Goal: Task Accomplishment & Management: Use online tool/utility

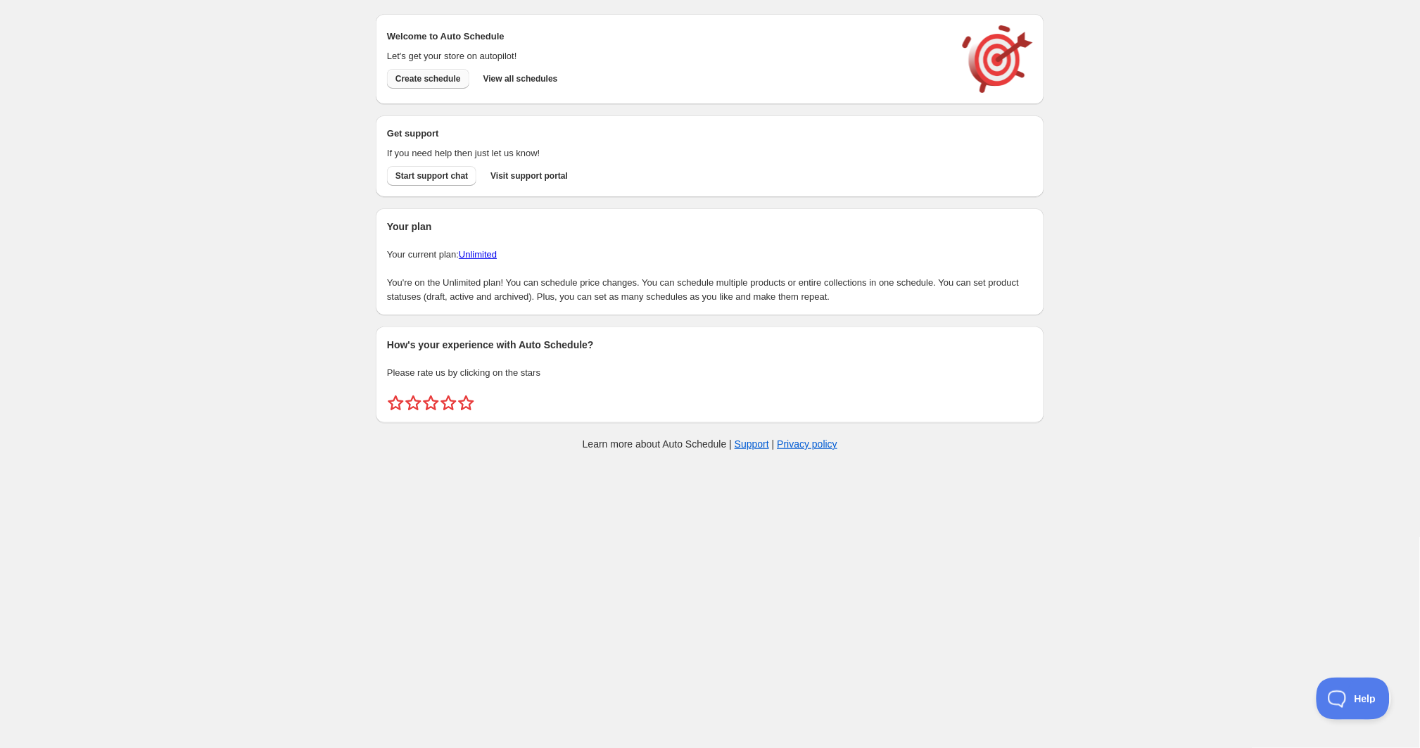
click at [461, 77] on span "Create schedule" at bounding box center [427, 78] width 65 height 11
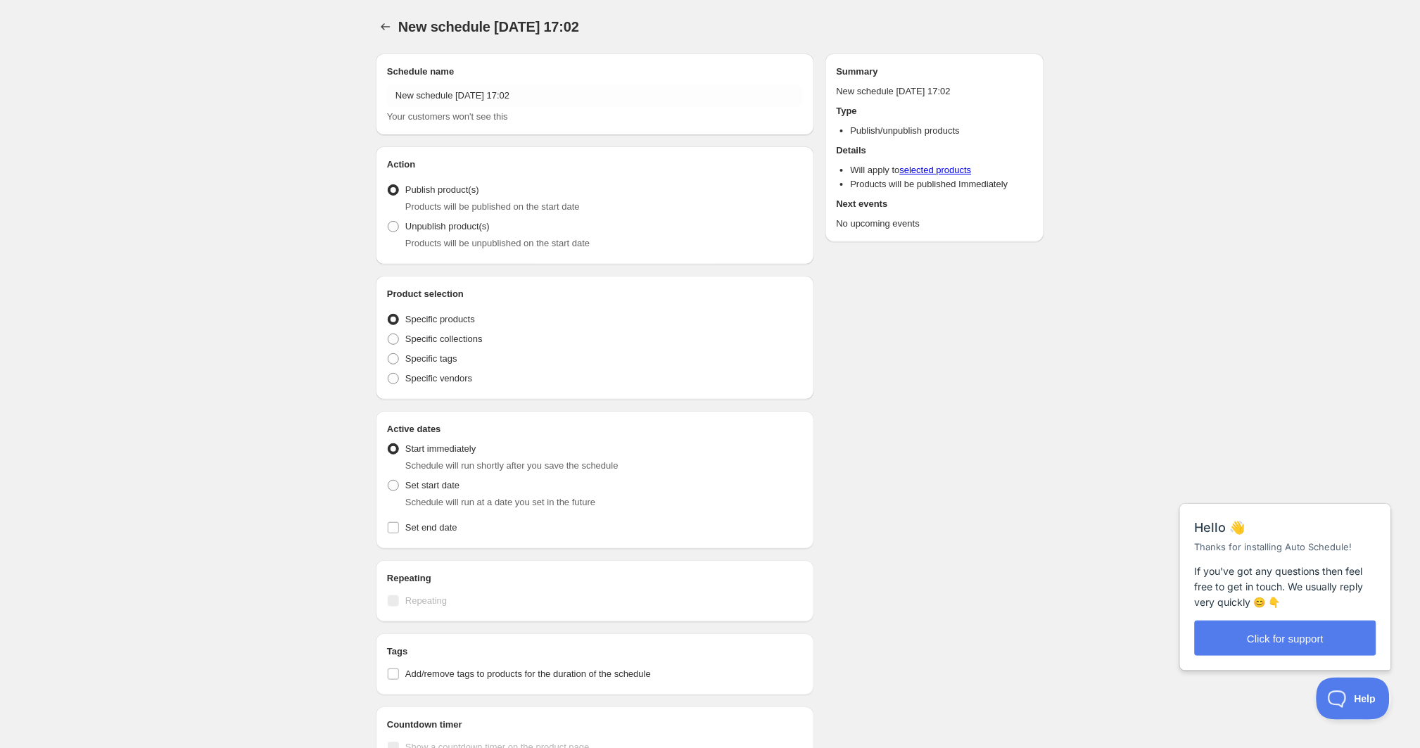
radio input "true"
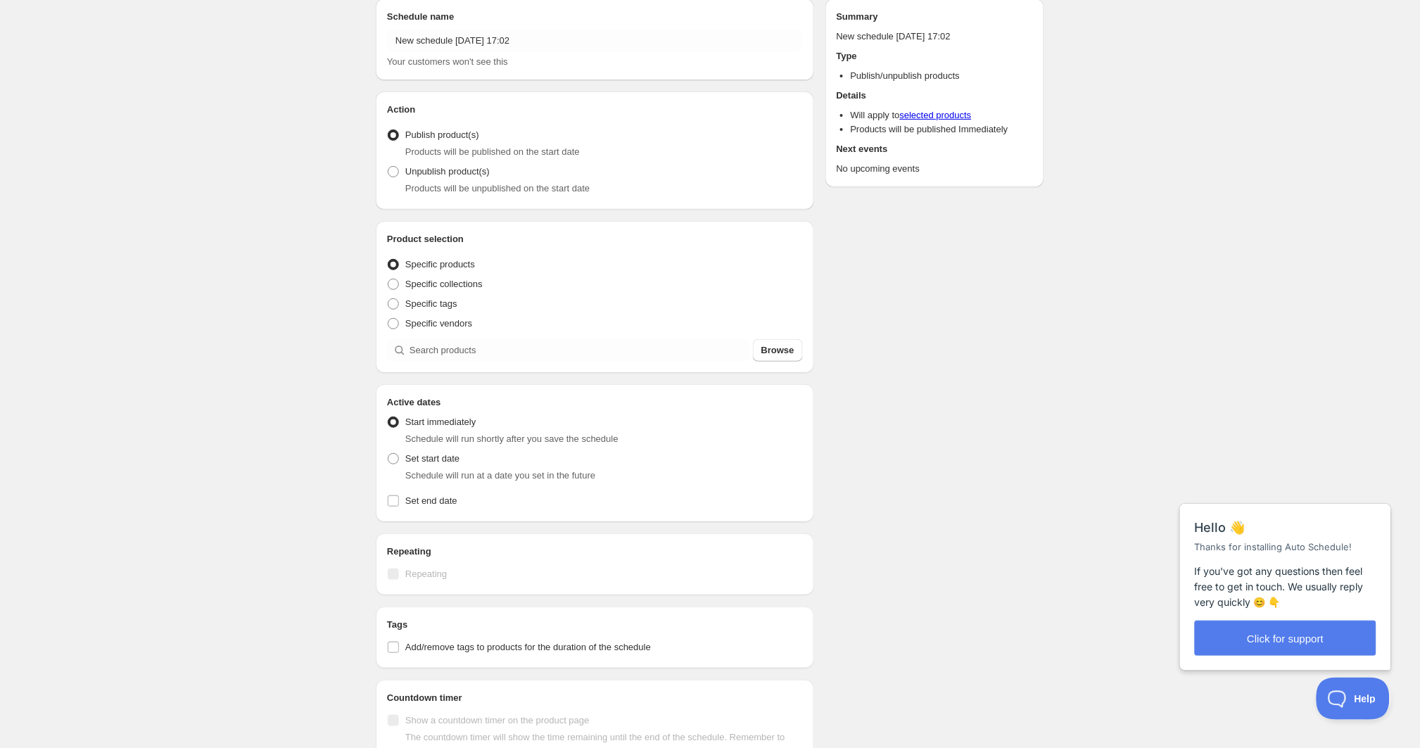
scroll to position [56, 0]
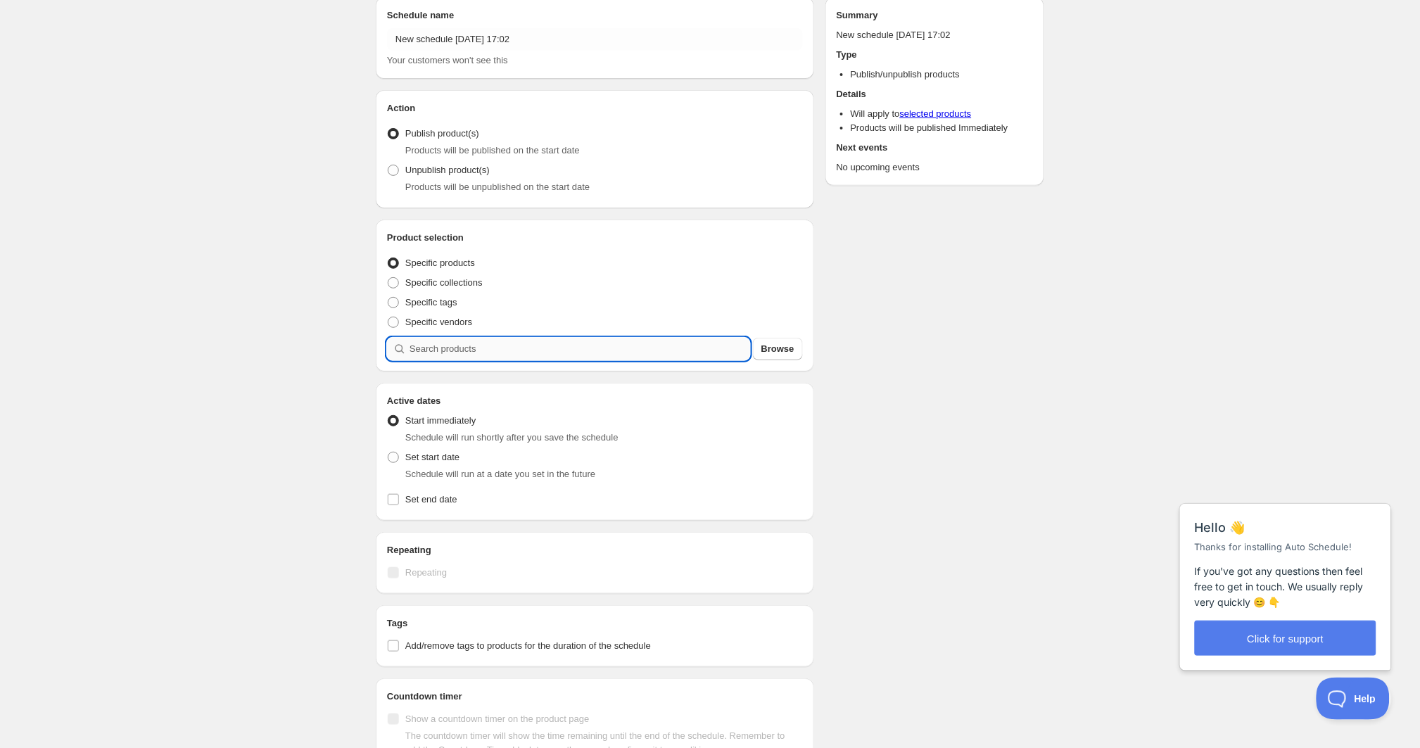
click at [557, 354] on input "search" at bounding box center [579, 349] width 341 height 23
type input "n"
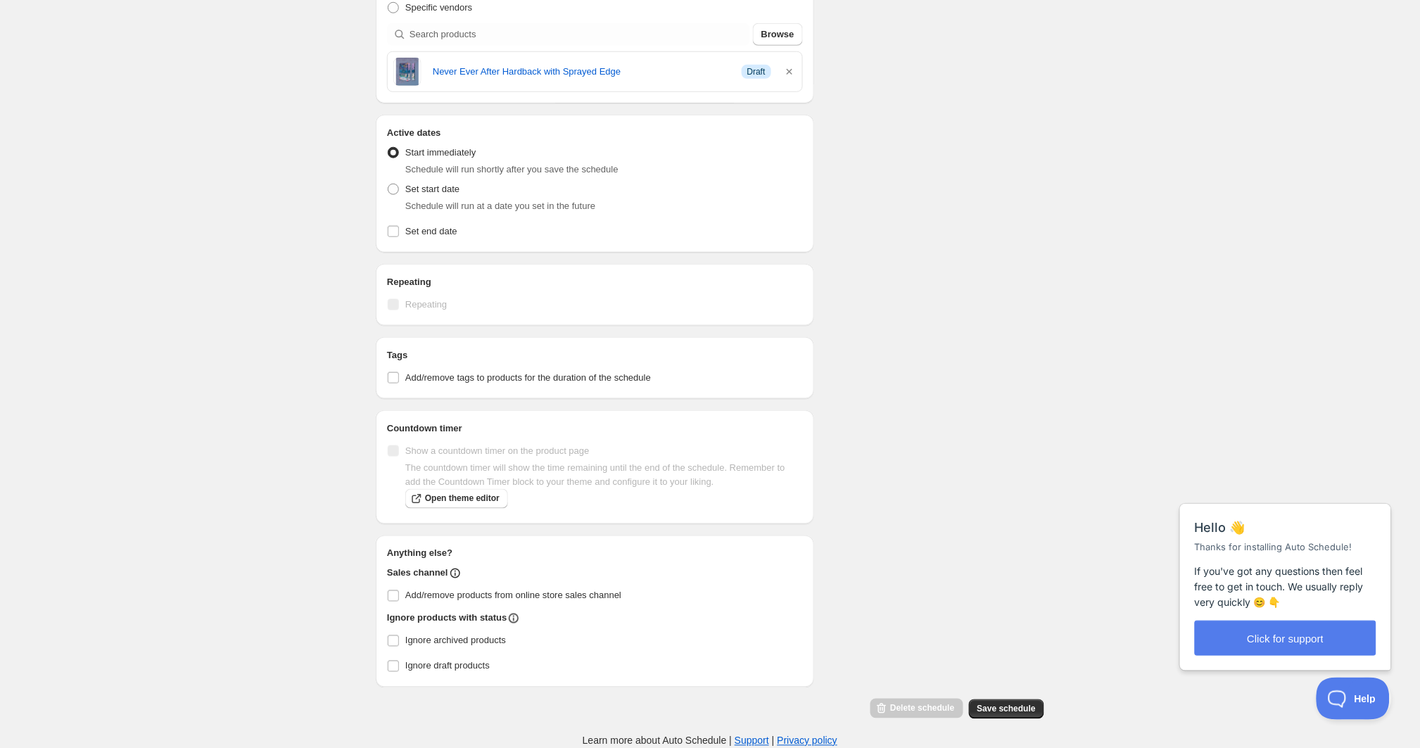
scroll to position [381, 0]
click at [397, 184] on span at bounding box center [393, 189] width 11 height 11
click at [388, 184] on input "Set start date" at bounding box center [388, 184] width 1 height 1
radio input "true"
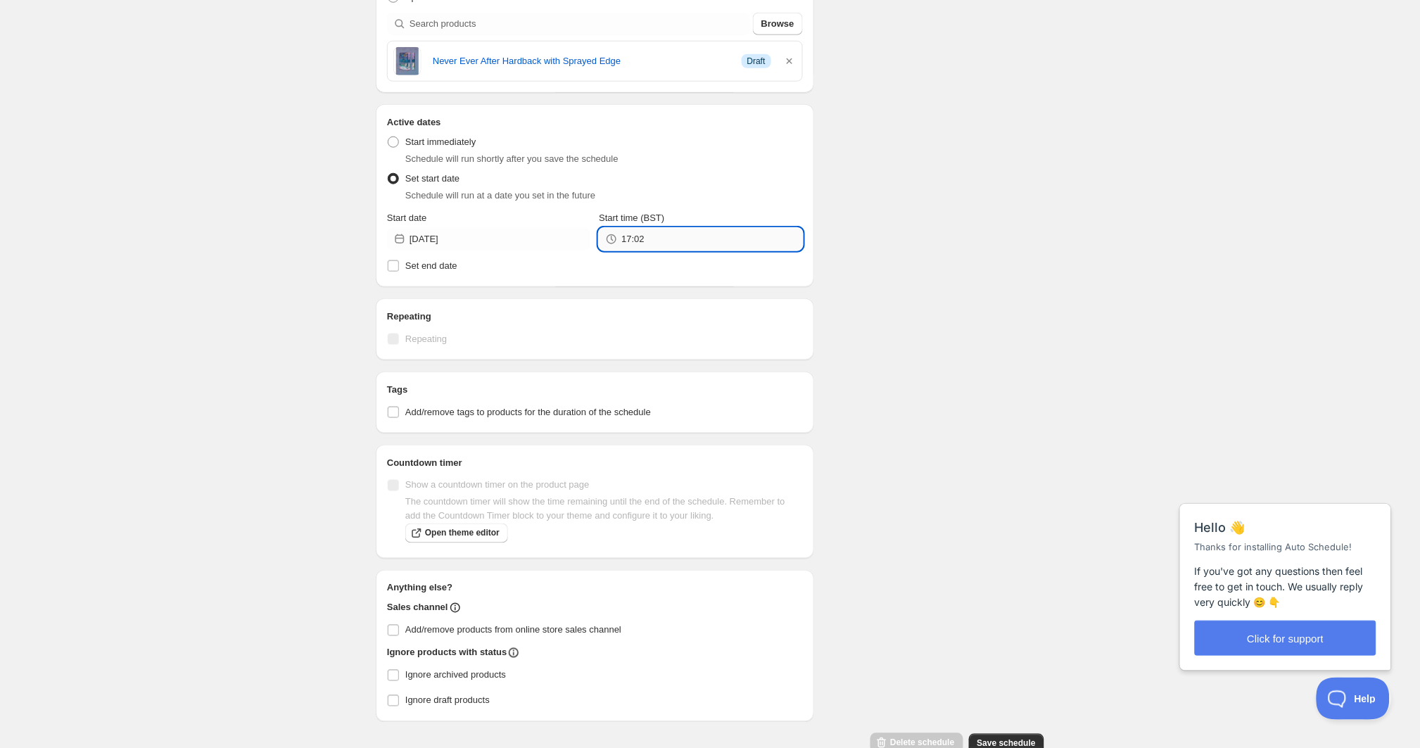
click at [665, 233] on input "17:02" at bounding box center [711, 239] width 181 height 23
click at [673, 388] on button "19:30" at bounding box center [701, 394] width 195 height 23
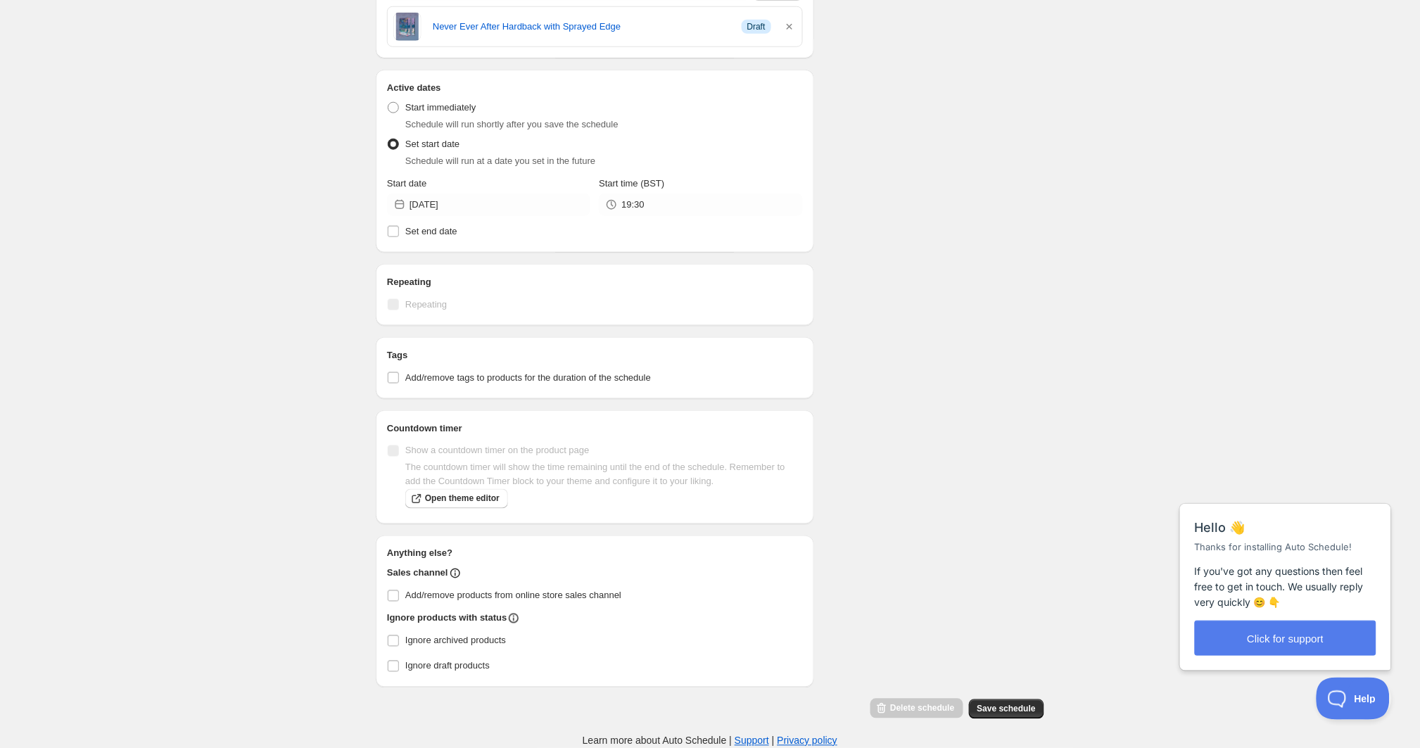
scroll to position [426, 0]
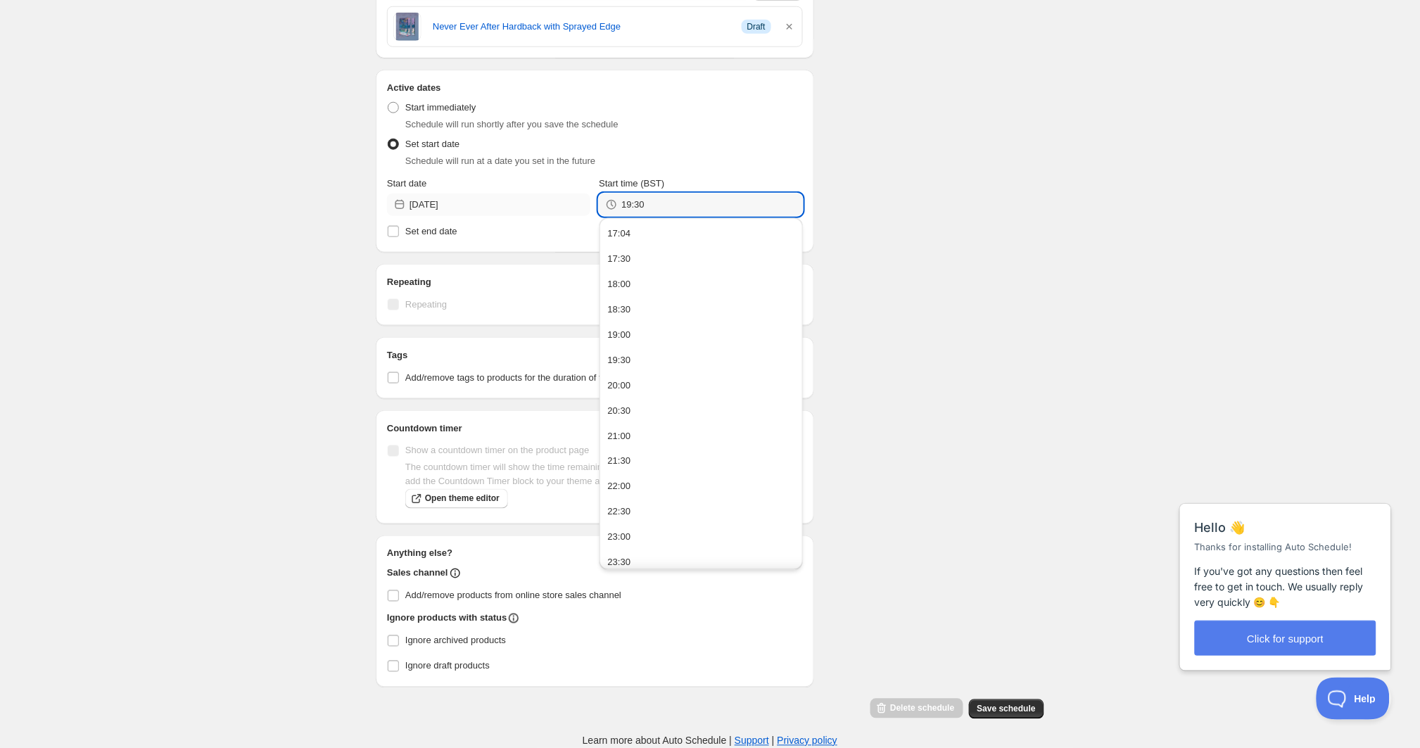
drag, startPoint x: 667, startPoint y: 190, endPoint x: 537, endPoint y: 188, distance: 129.5
click at [537, 188] on div "Start date [DATE] Start time (BST) 19:30" at bounding box center [595, 196] width 416 height 39
type input "20:00"
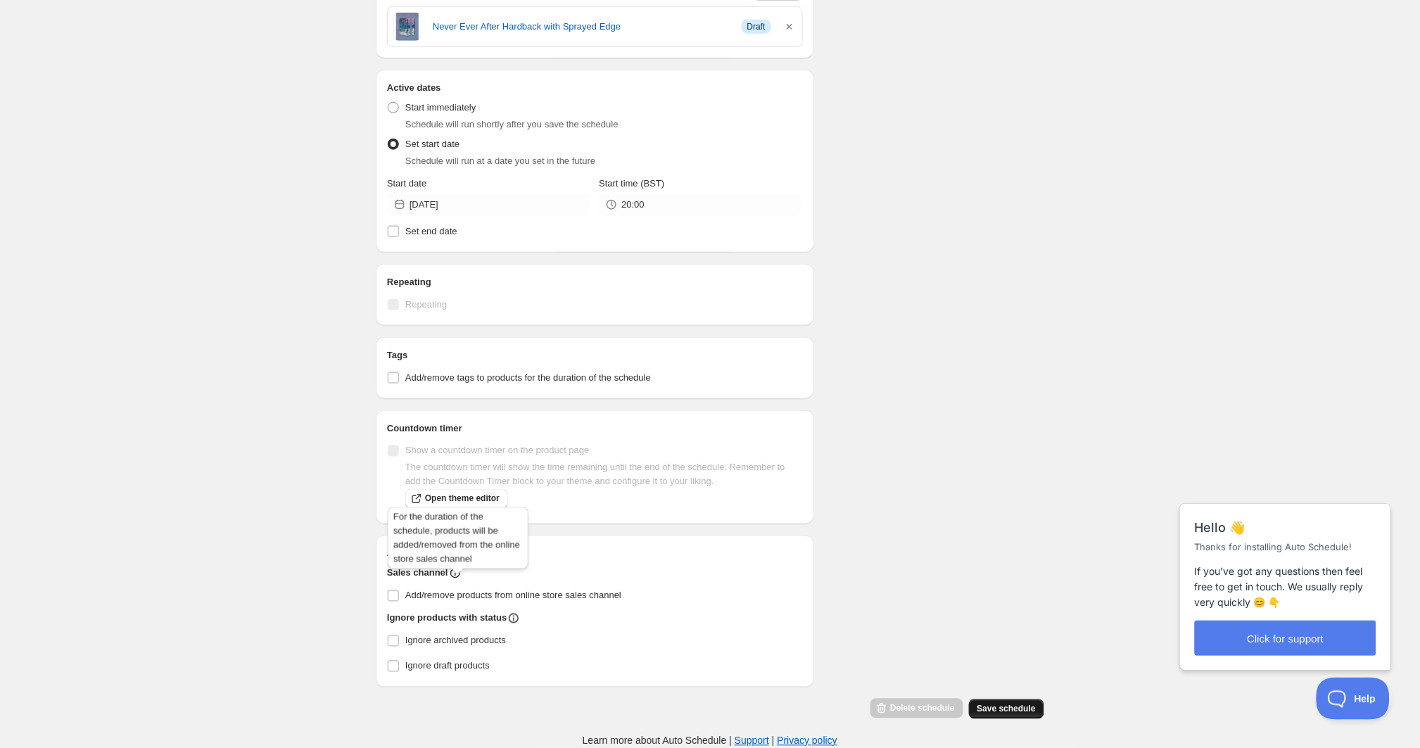
click at [1006, 711] on span "Save schedule" at bounding box center [1006, 709] width 58 height 11
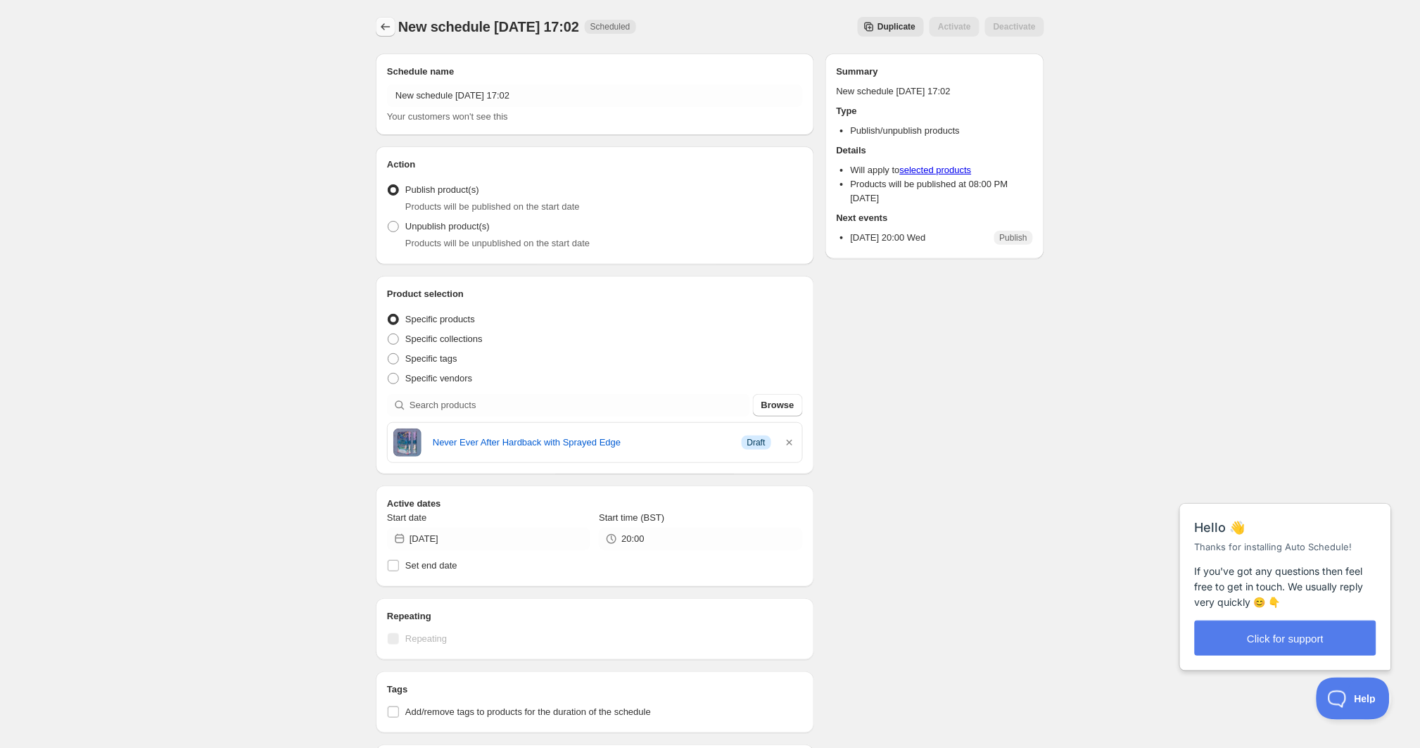
click at [388, 29] on icon "Schedules" at bounding box center [385, 27] width 14 height 14
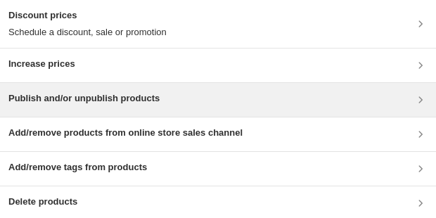
click at [323, 98] on div "Publish and/or unpublish products" at bounding box center [217, 99] width 419 height 17
